Goal: Navigation & Orientation: Find specific page/section

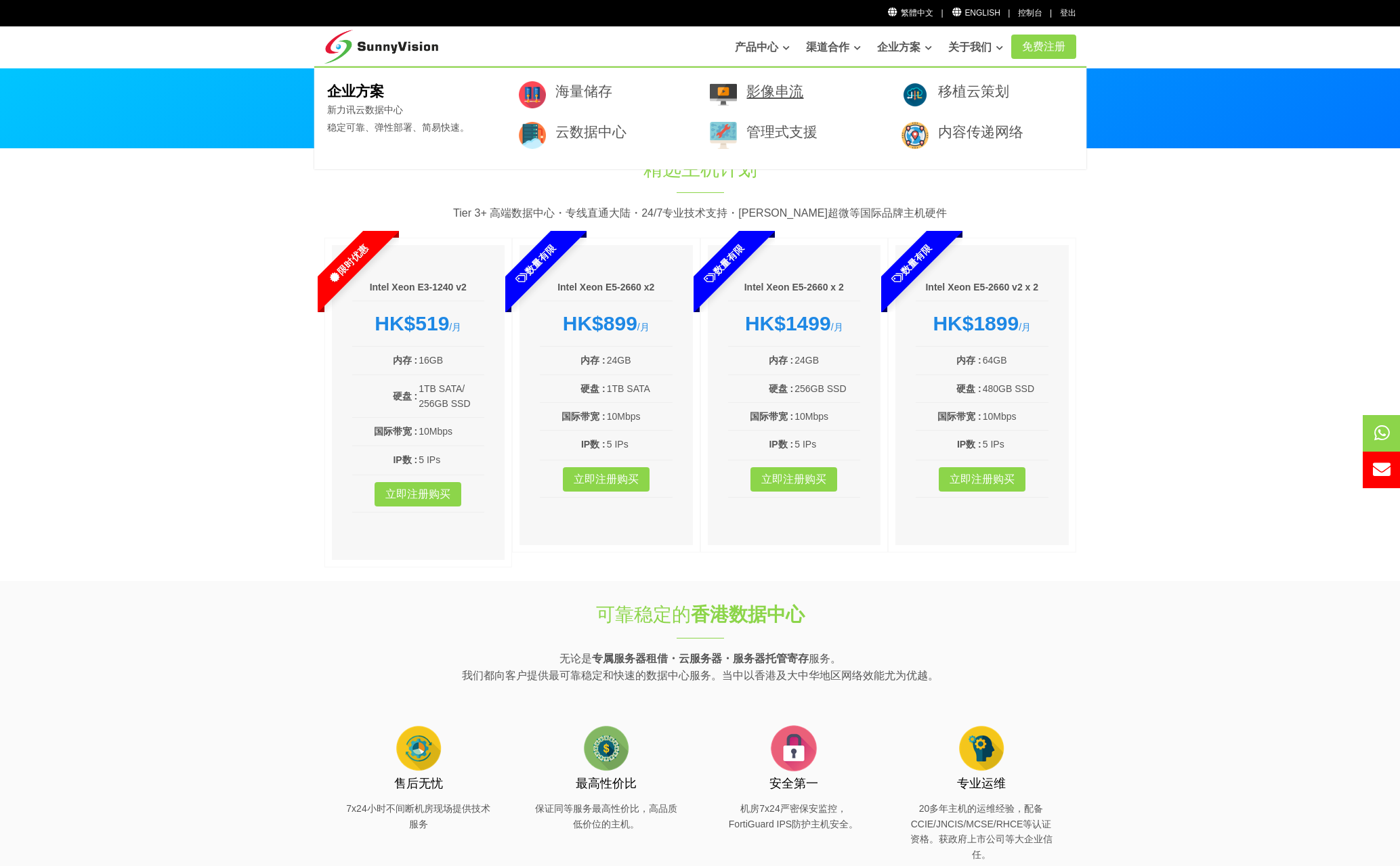
click at [771, 92] on link "影像串流" at bounding box center [775, 91] width 57 height 16
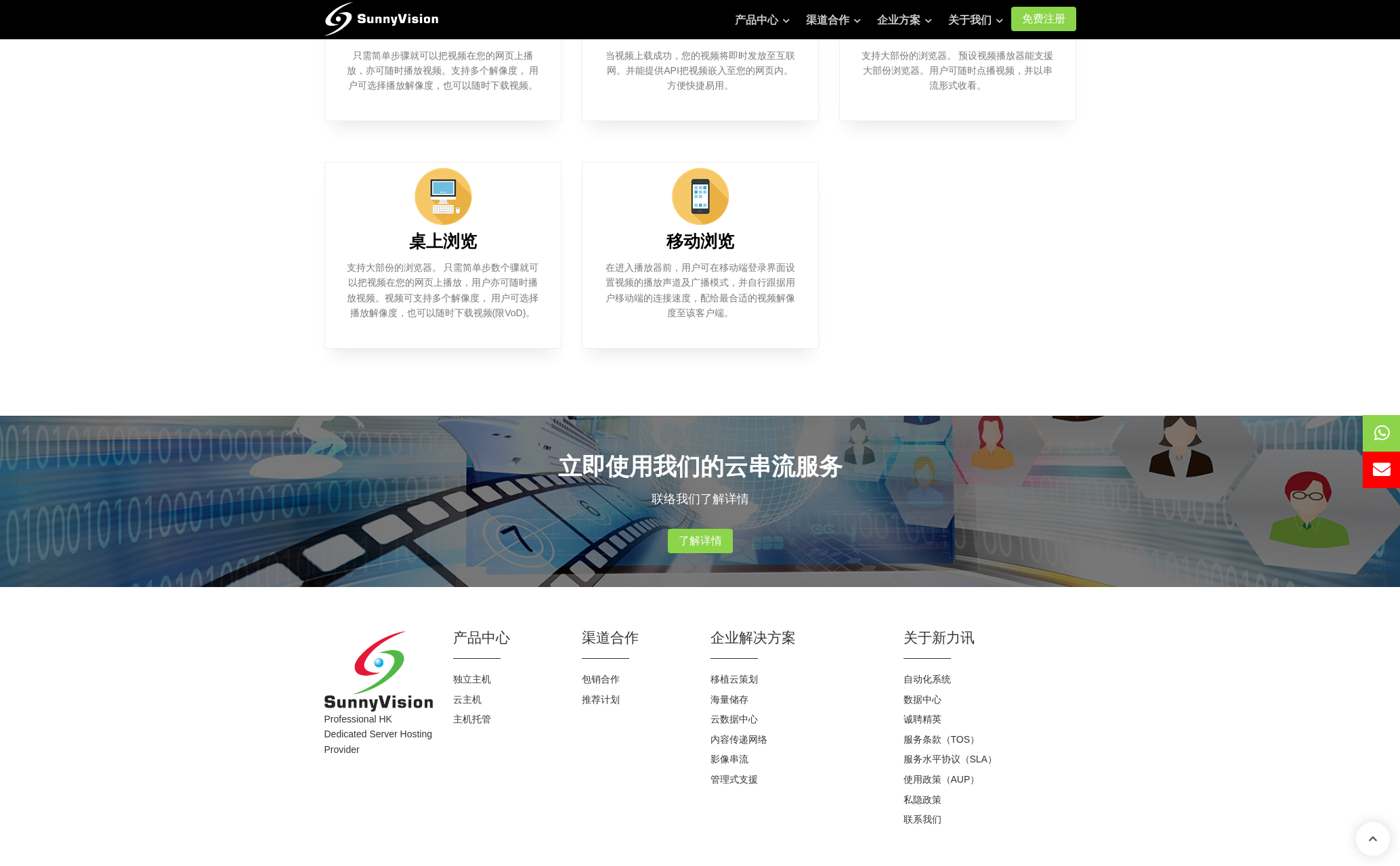
scroll to position [863, 0]
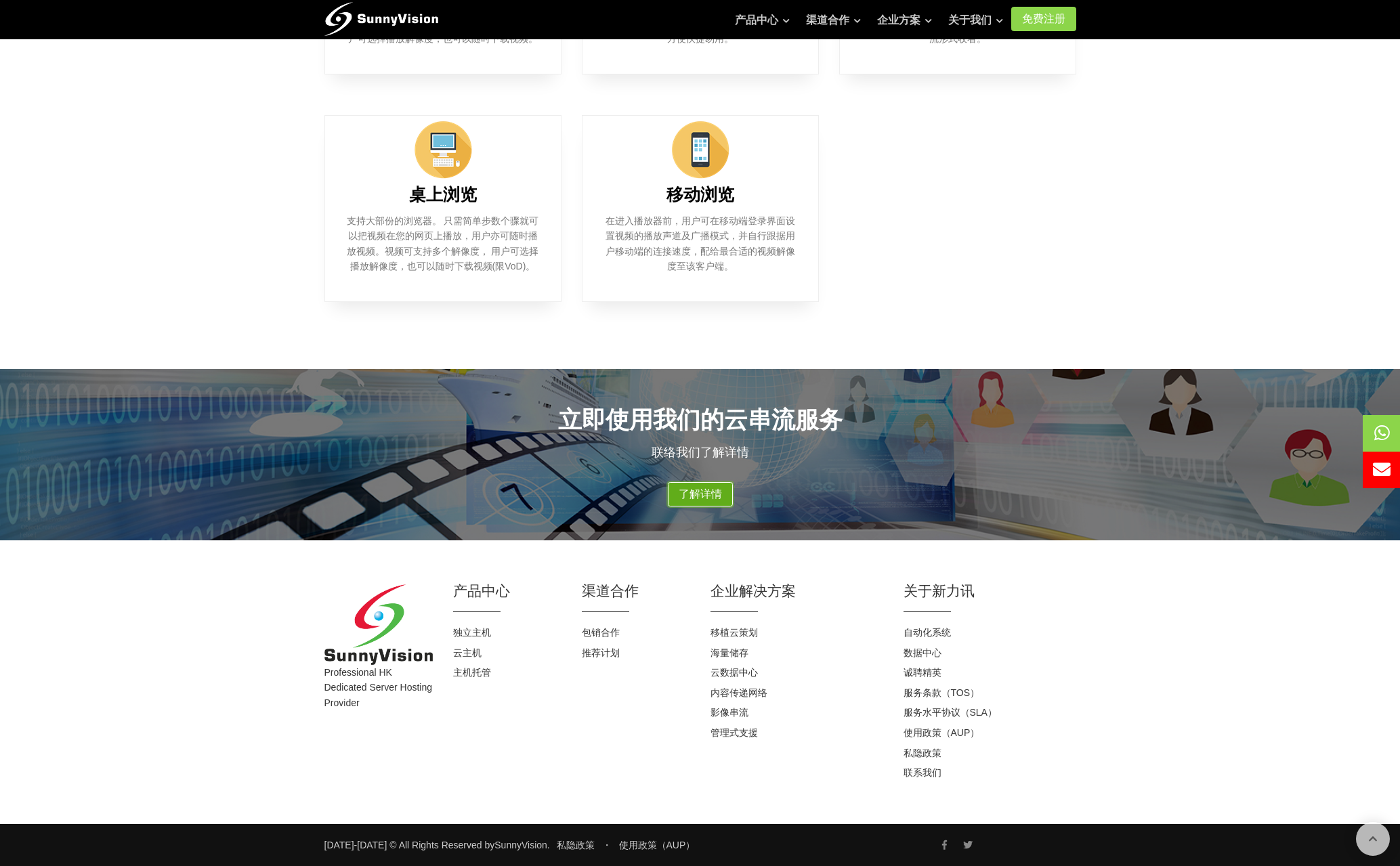
click at [699, 493] on link "了解详情" at bounding box center [701, 494] width 65 height 24
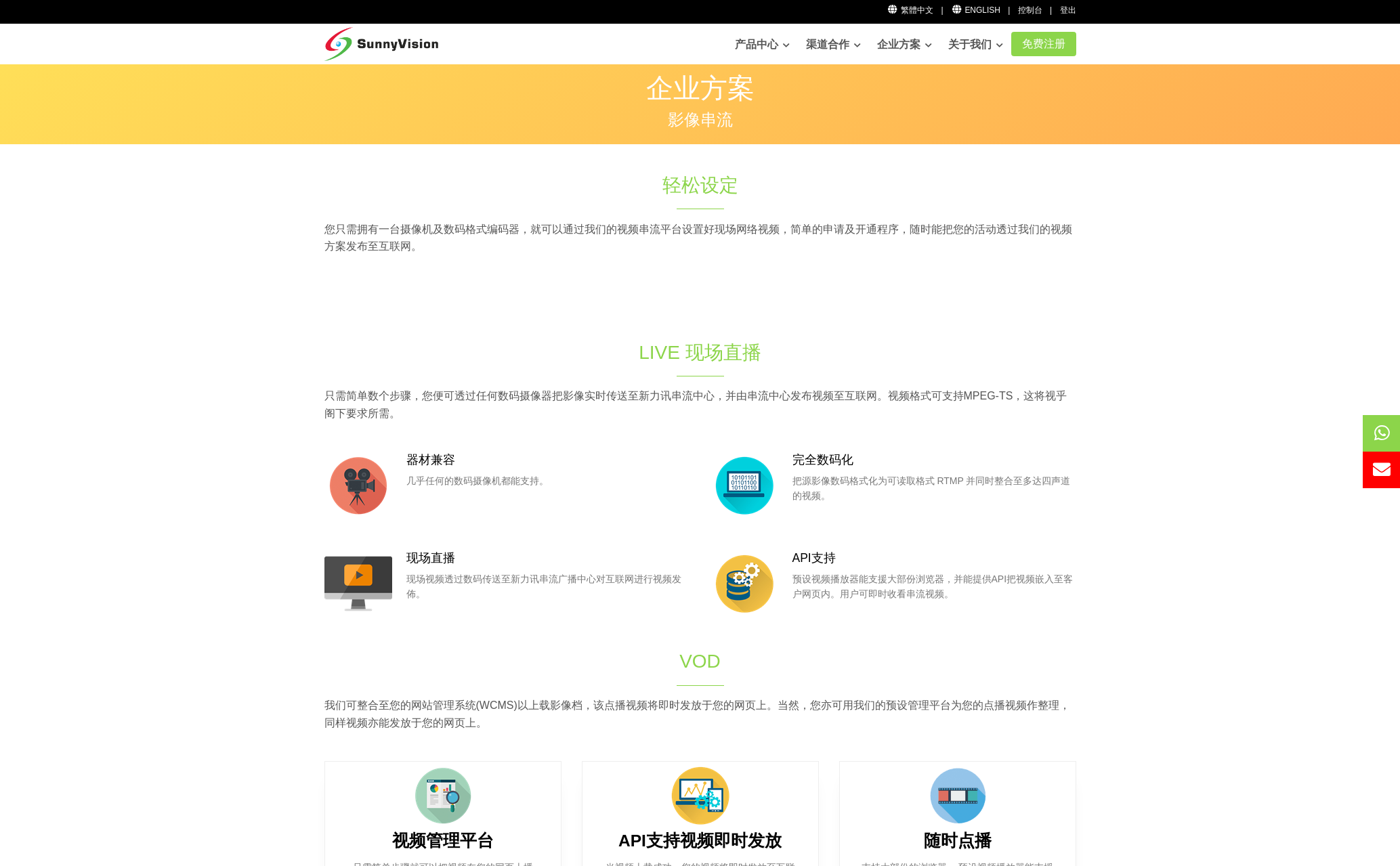
scroll to position [0, 0]
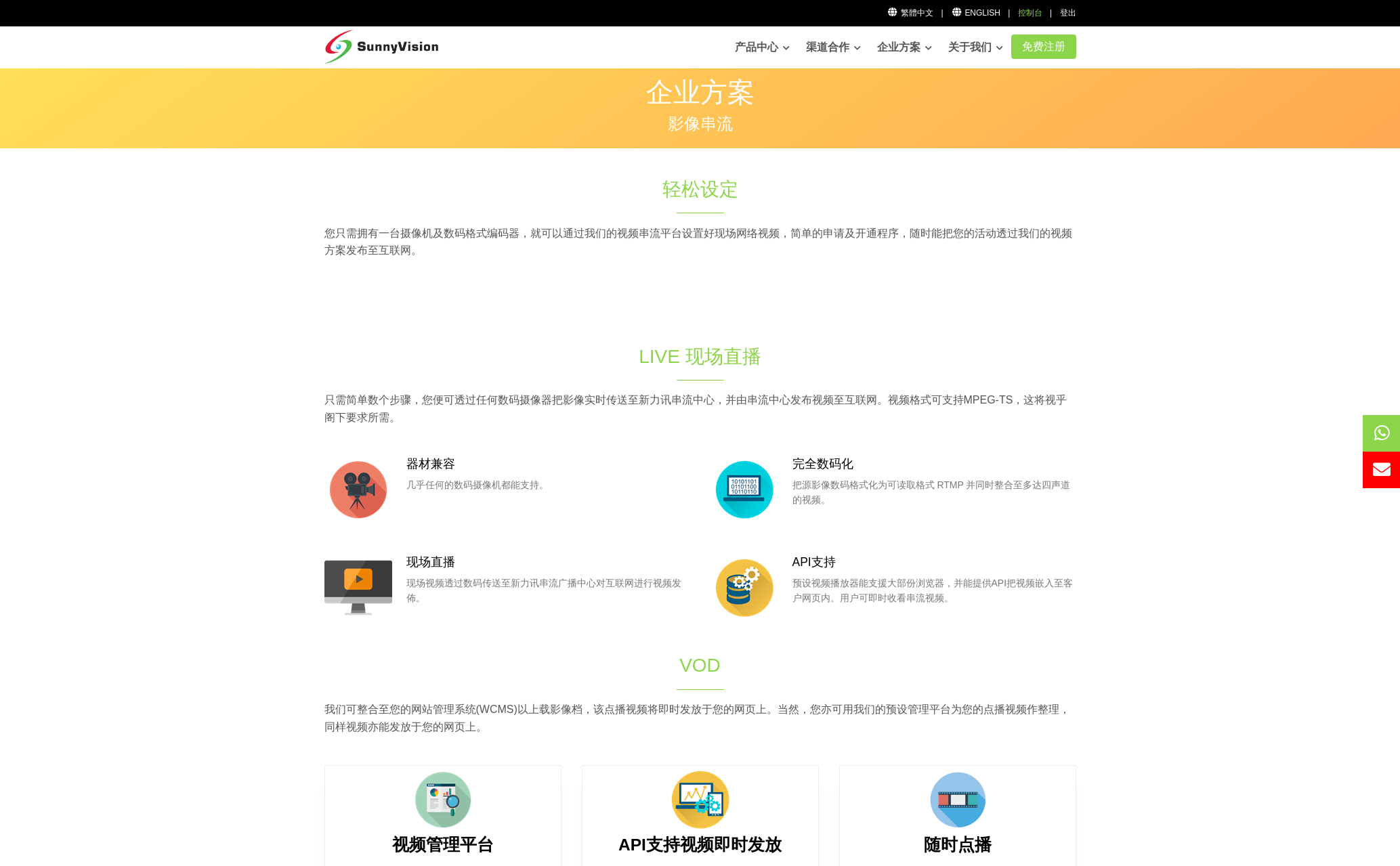
click at [1026, 12] on div "控制台" at bounding box center [1030, 13] width 24 height 13
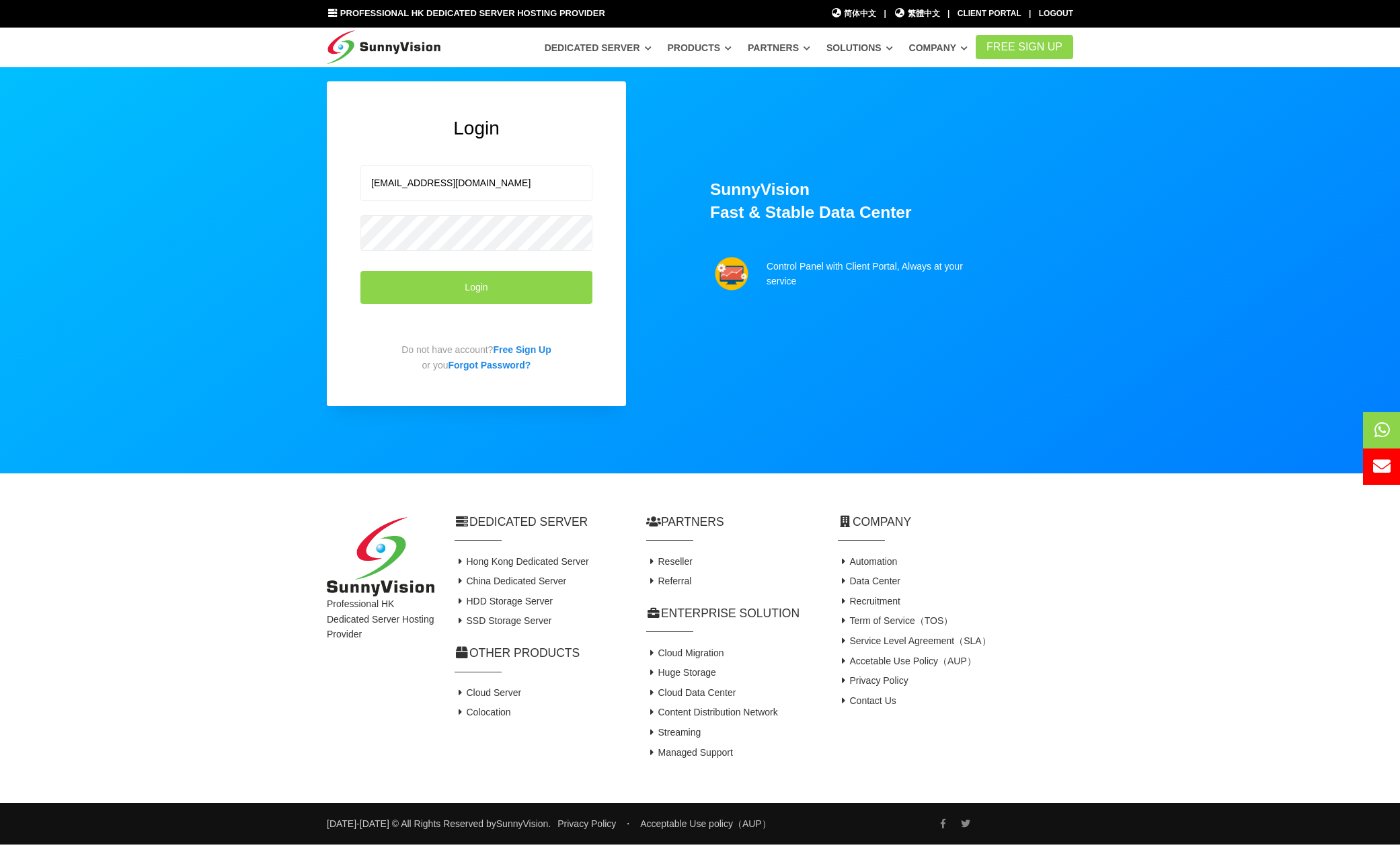
click at [355, 344] on div "Login zhenglunjiemu@gmail.com Login Do not have account? Free Sign Up or you Fo…" at bounding box center [476, 244] width 299 height 325
click at [457, 288] on button "Login" at bounding box center [476, 287] width 232 height 33
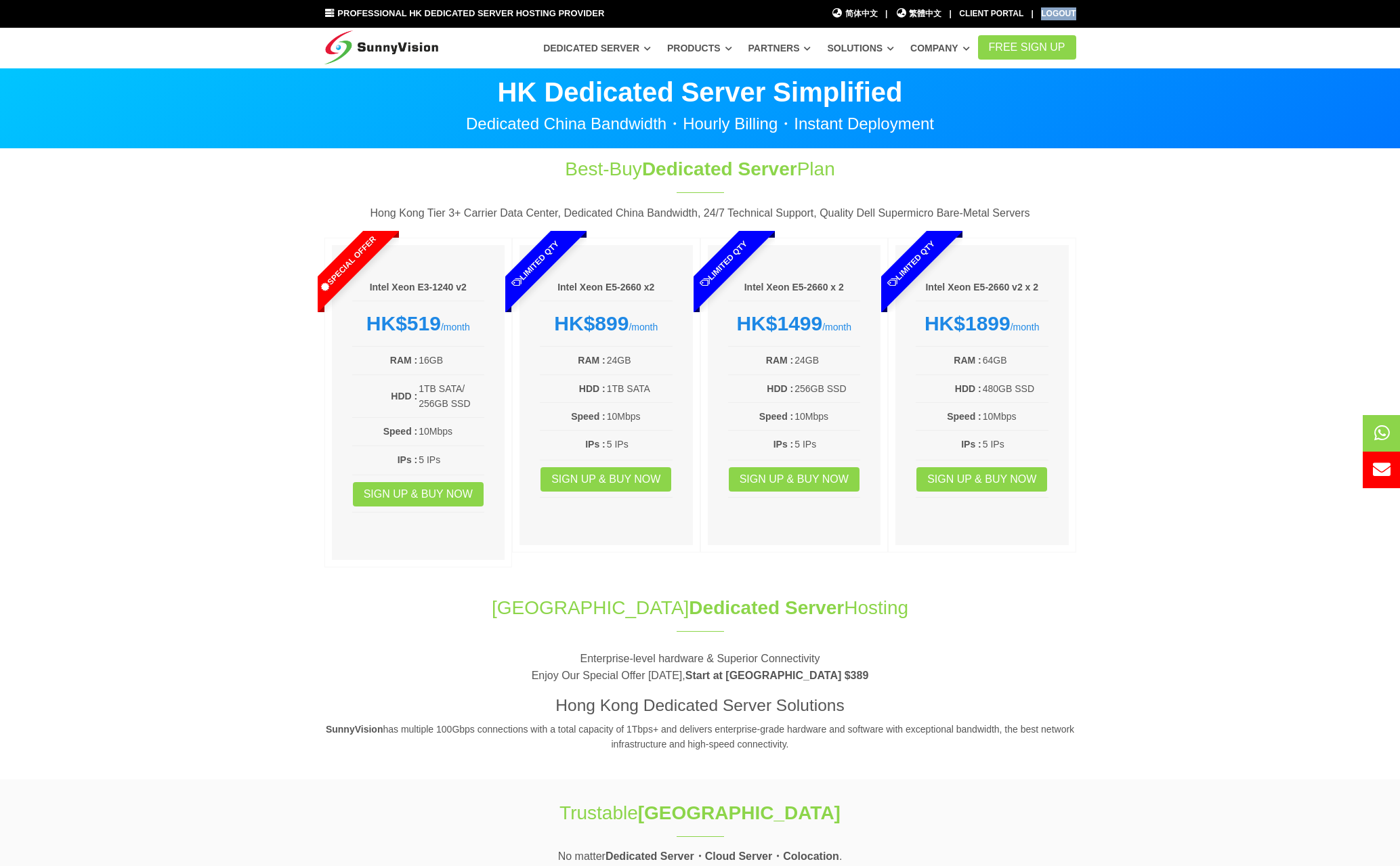
drag, startPoint x: 1091, startPoint y: 13, endPoint x: 1043, endPoint y: 16, distance: 48.1
click at [1043, 16] on div "Professional HK Dedicated Server Hosting Provider 简体中文 简体中文 | 繁體中文 繁體中文 | Clien…" at bounding box center [700, 14] width 1400 height 28
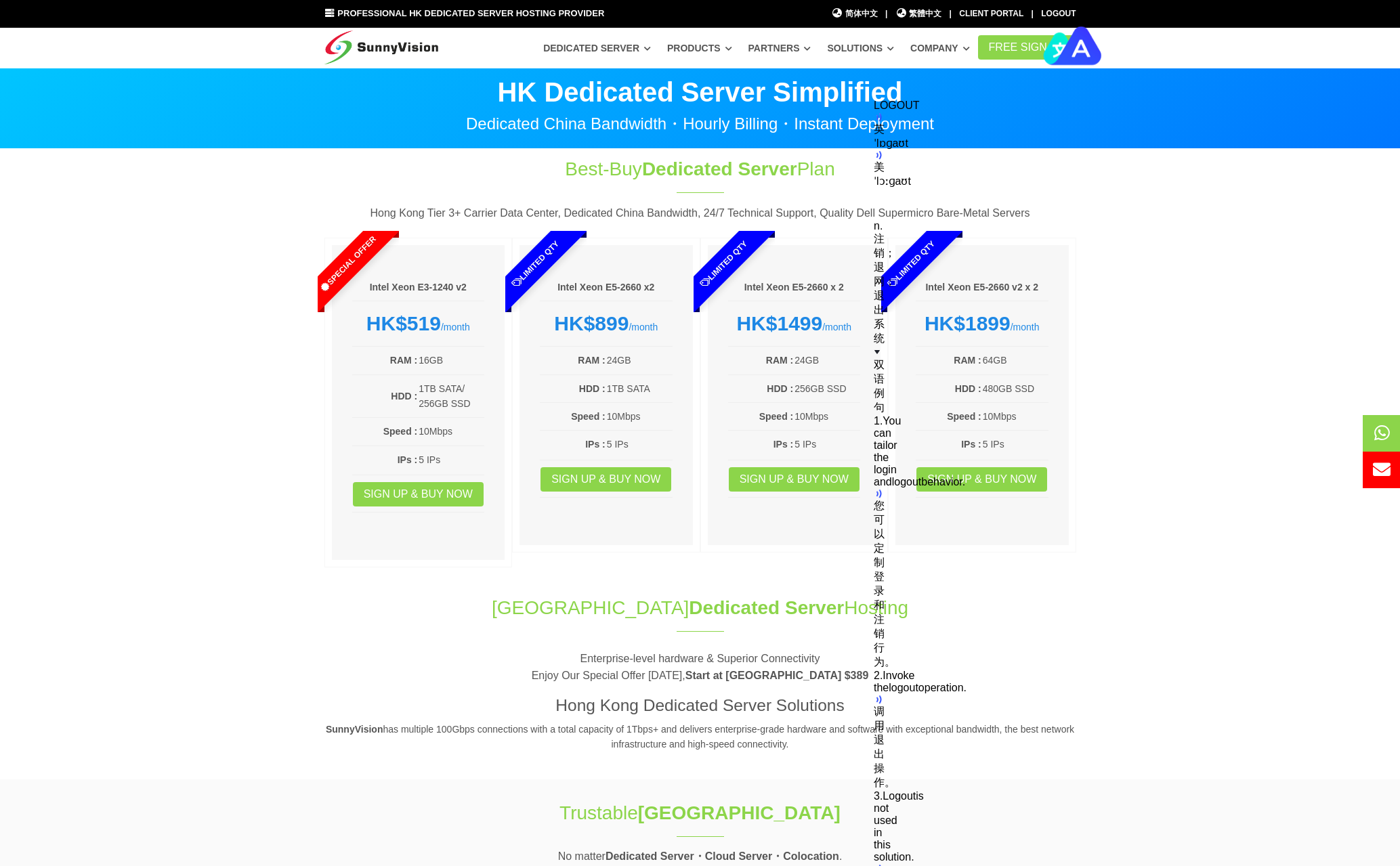
click at [1243, 123] on section "HK Dedicated Server Simplified Dedicated China Bandwidth・Hourly Billing・Instant…" at bounding box center [700, 109] width 1400 height 81
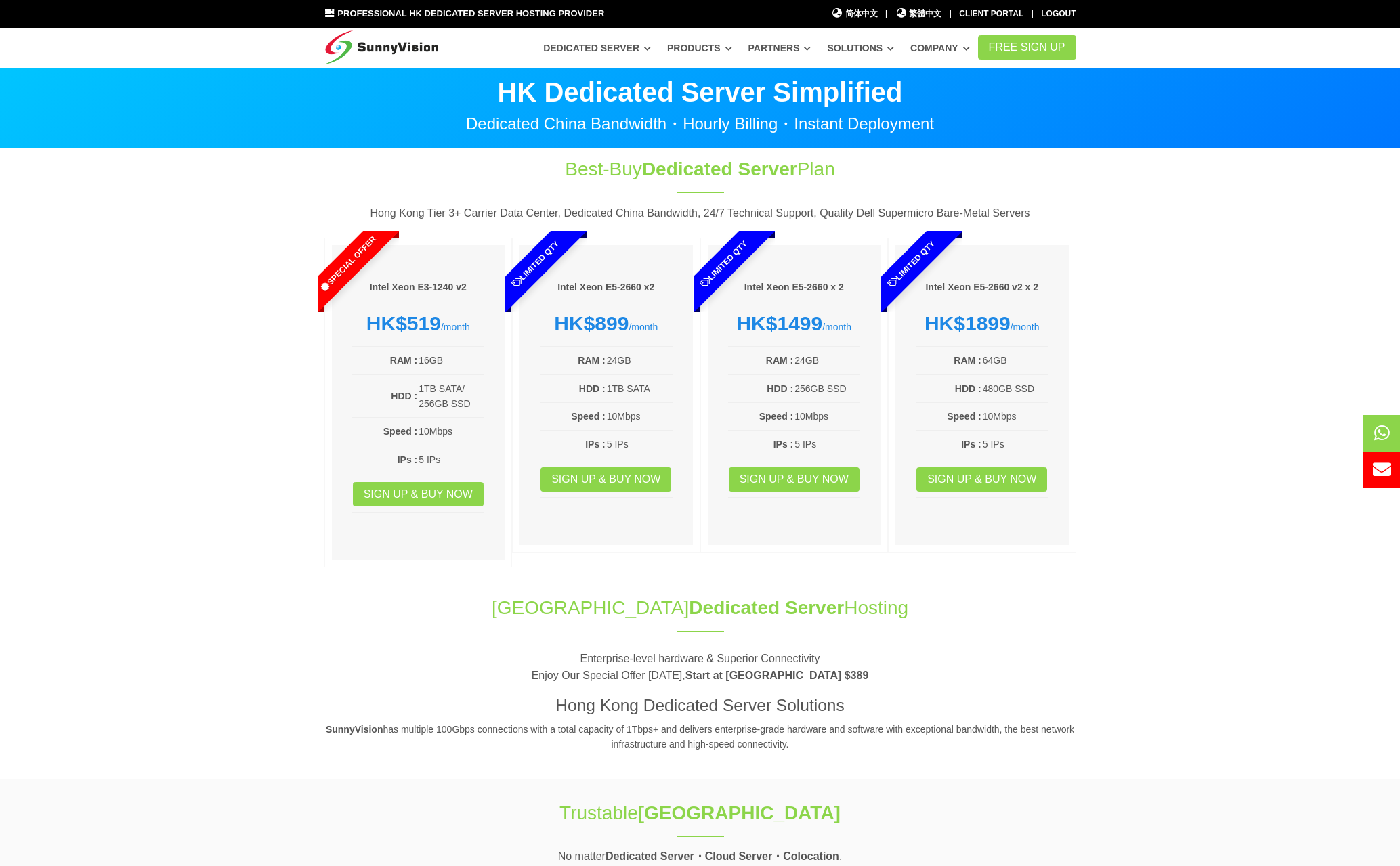
click at [372, 46] on img at bounding box center [381, 45] width 115 height 34
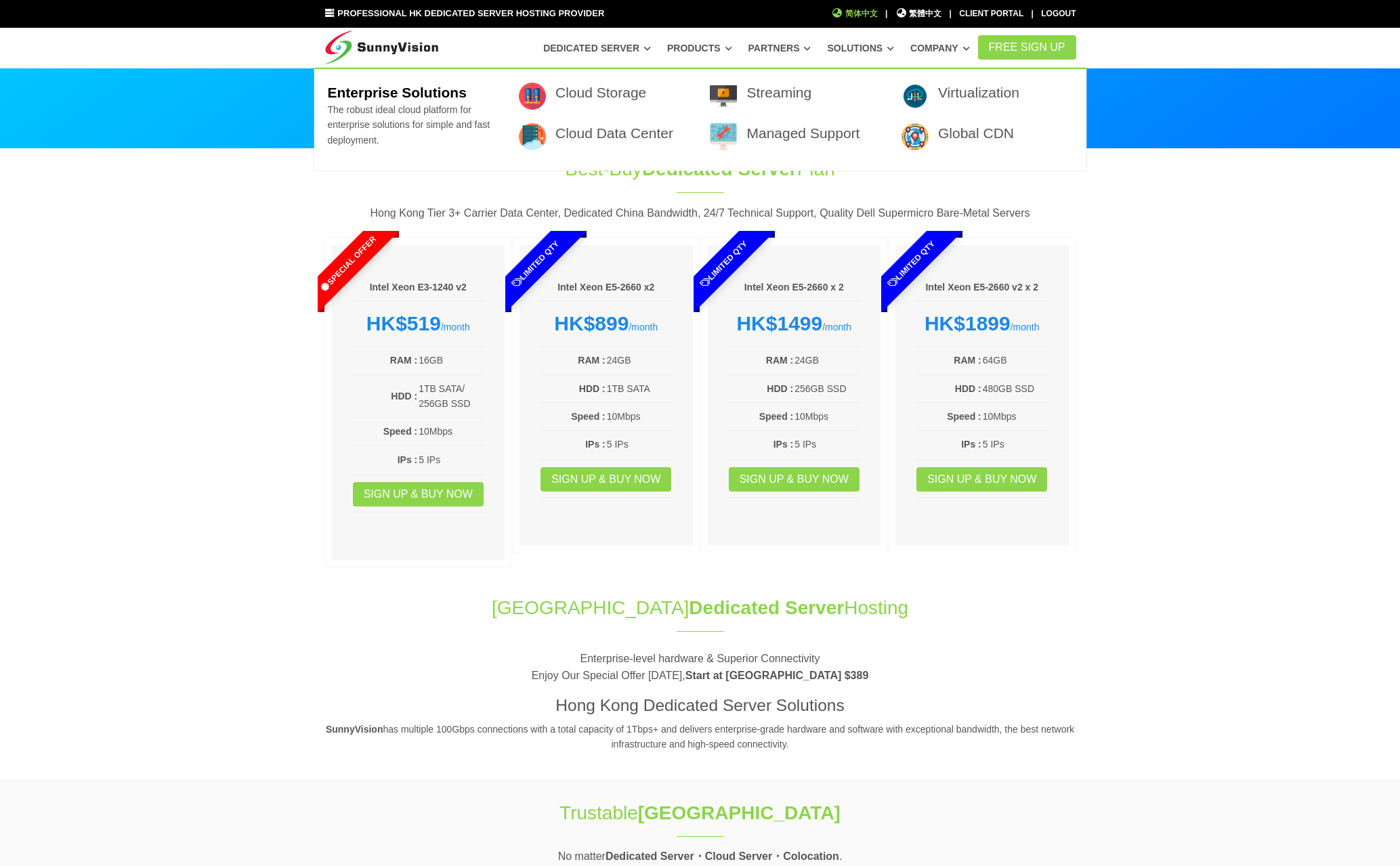
click at [855, 12] on span "简体中文" at bounding box center [854, 14] width 47 height 13
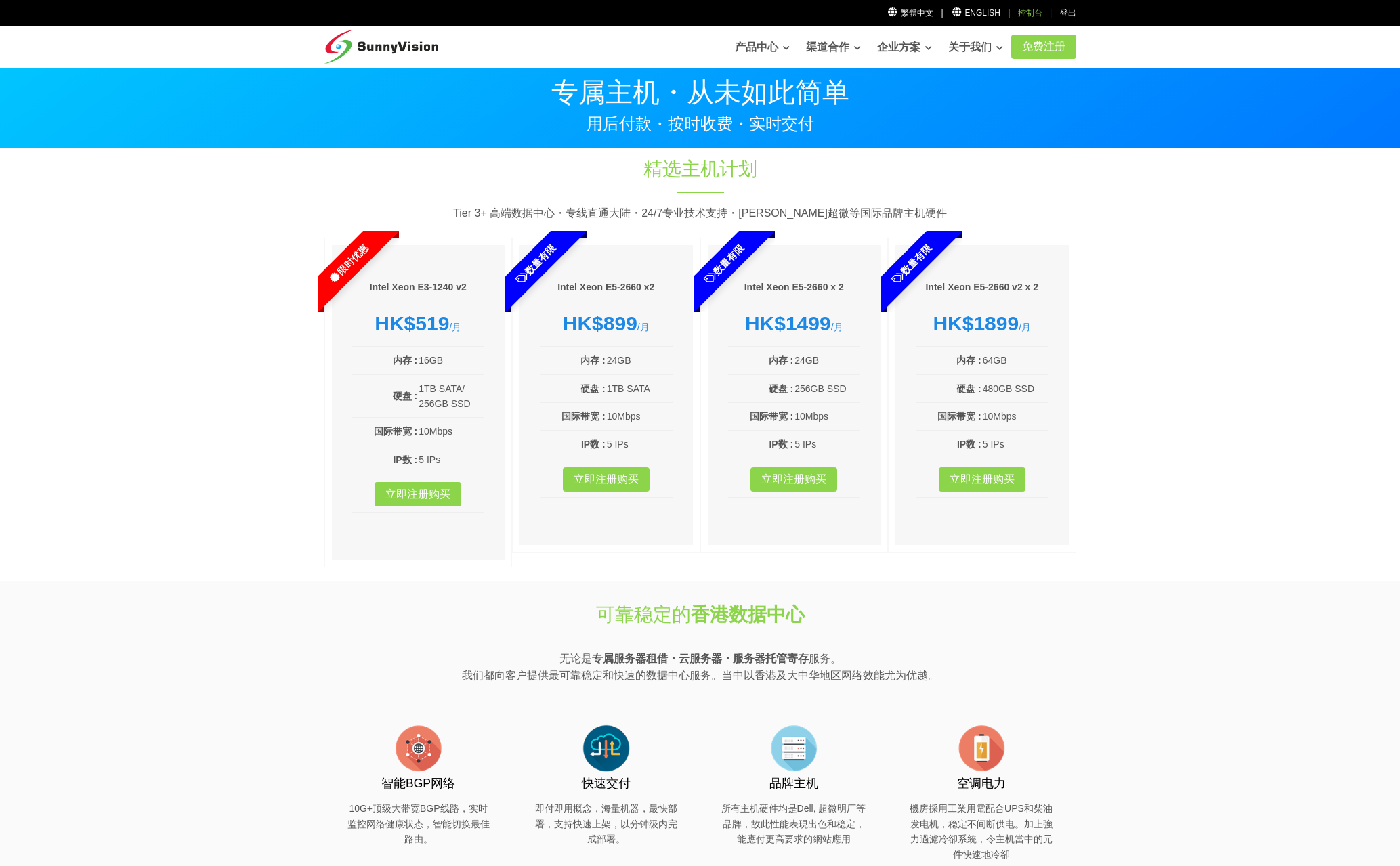
click at [1030, 12] on div "控制台" at bounding box center [1030, 13] width 24 height 13
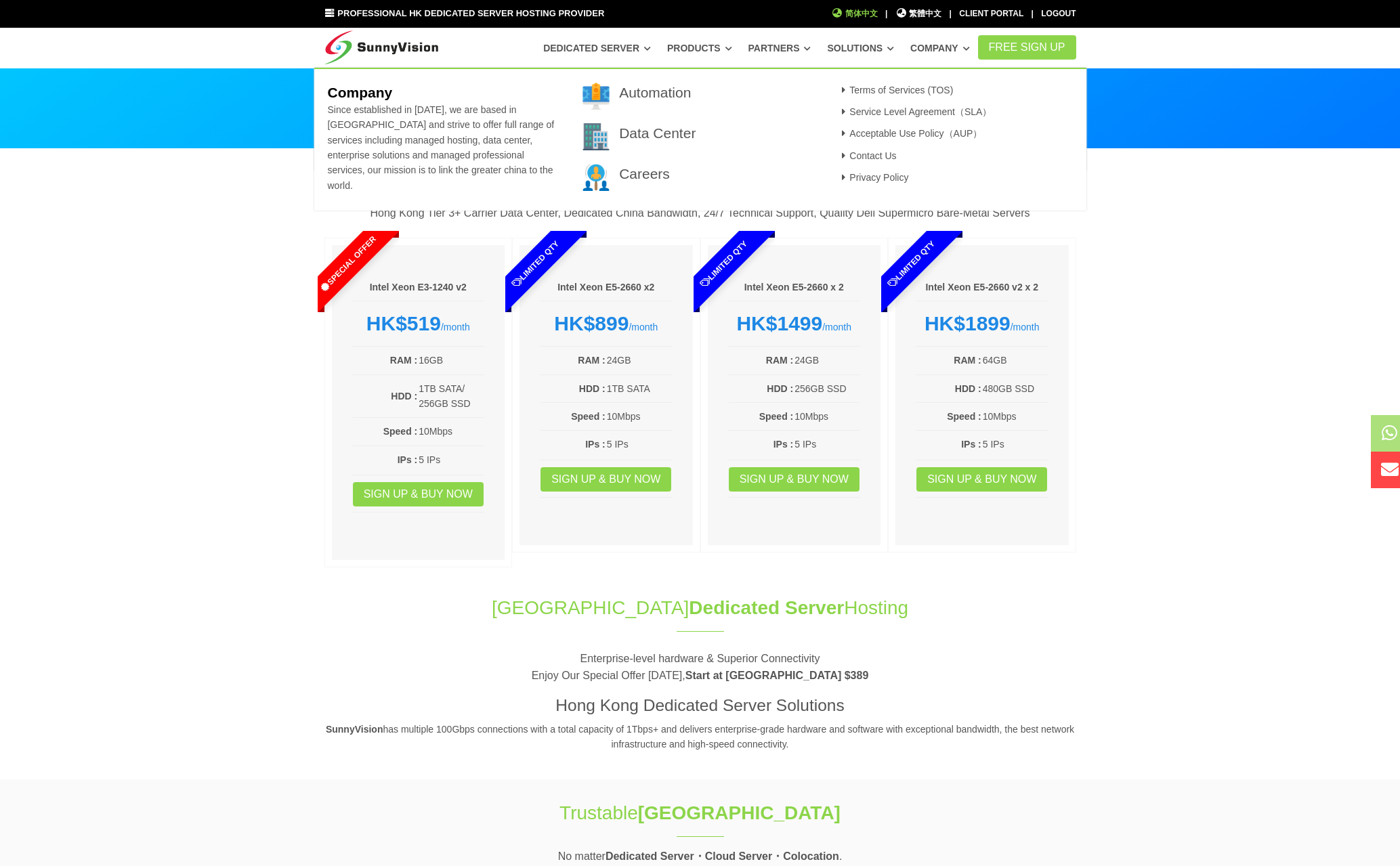
click at [849, 14] on span "简体中文" at bounding box center [854, 14] width 47 height 13
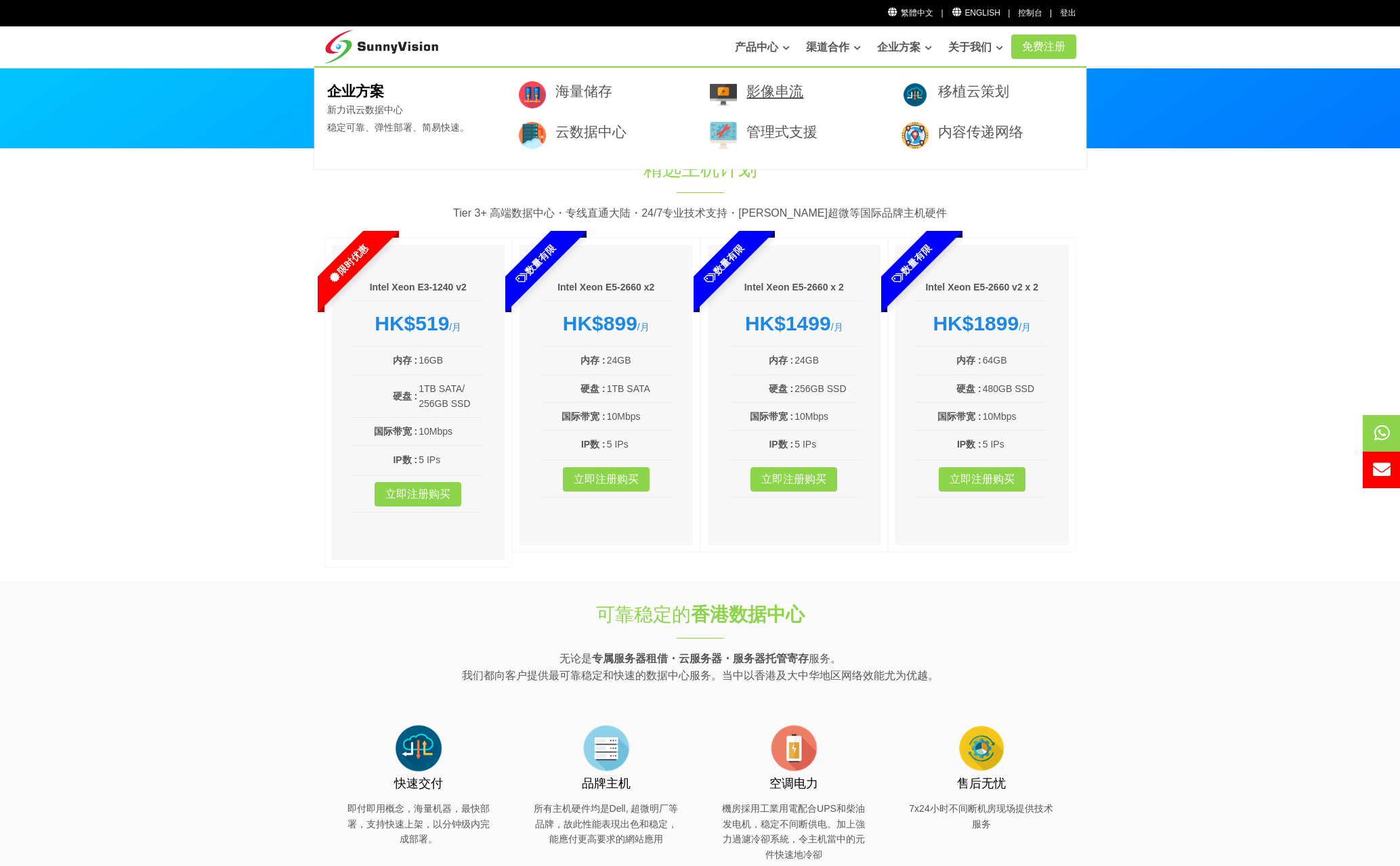
click at [771, 94] on link "影像串流" at bounding box center [775, 91] width 57 height 16
